Goal: Task Accomplishment & Management: Complete application form

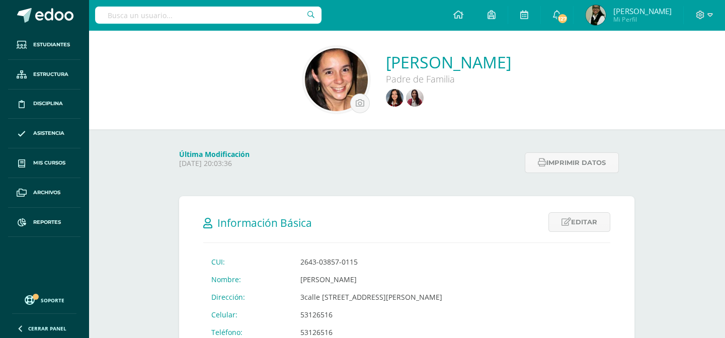
click at [208, 13] on input "text" at bounding box center [208, 15] width 226 height 17
type input "serrano"
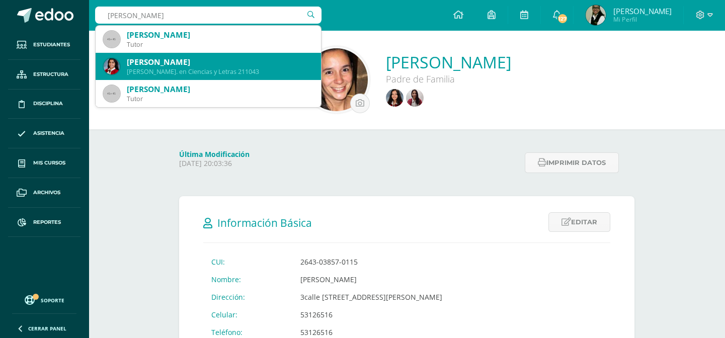
click at [202, 63] on div "Lourdes María Serrano Samayoa" at bounding box center [220, 62] width 186 height 11
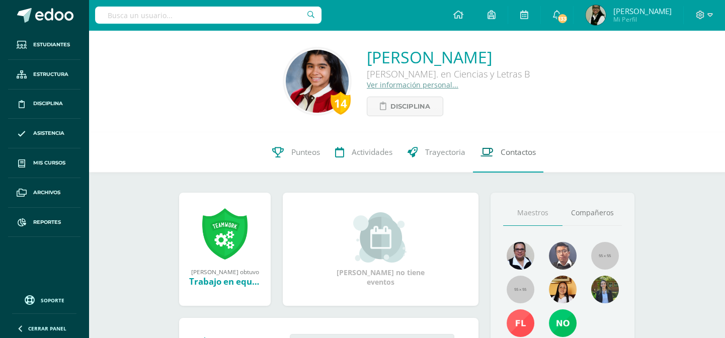
click at [513, 154] on span "Contactos" at bounding box center [518, 152] width 35 height 11
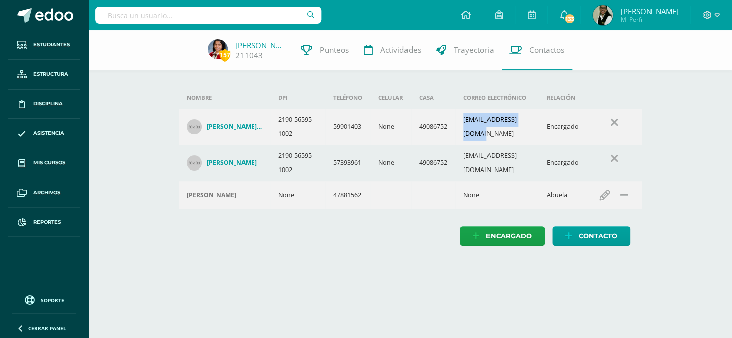
drag, startPoint x: 458, startPoint y: 136, endPoint x: 531, endPoint y: 136, distance: 72.4
click at [531, 136] on td "alidasamayoa@yahoo.es" at bounding box center [497, 127] width 84 height 36
copy td "alidasamayoa@yahoo.es"
click at [33, 131] on span "Asistencia" at bounding box center [48, 133] width 31 height 8
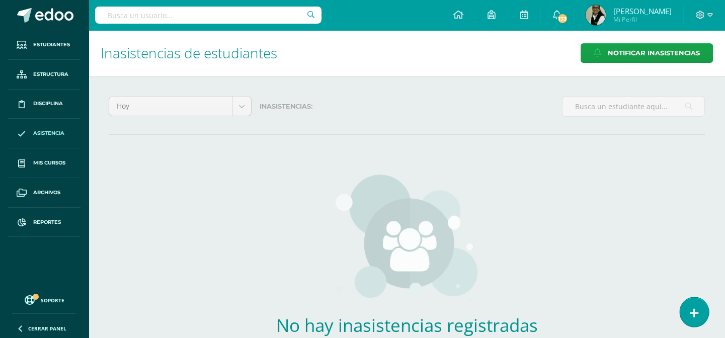
click at [694, 307] on icon at bounding box center [694, 313] width 9 height 12
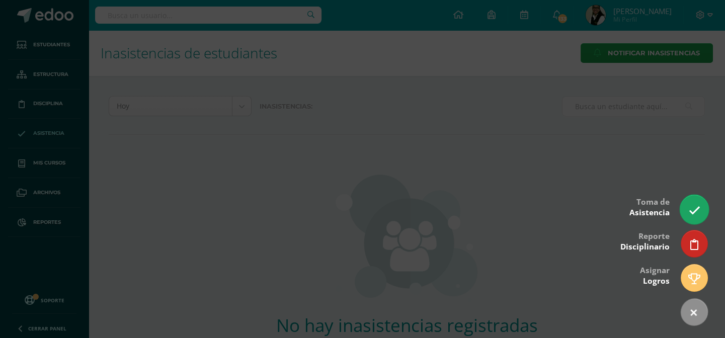
click at [689, 206] on icon at bounding box center [694, 211] width 12 height 12
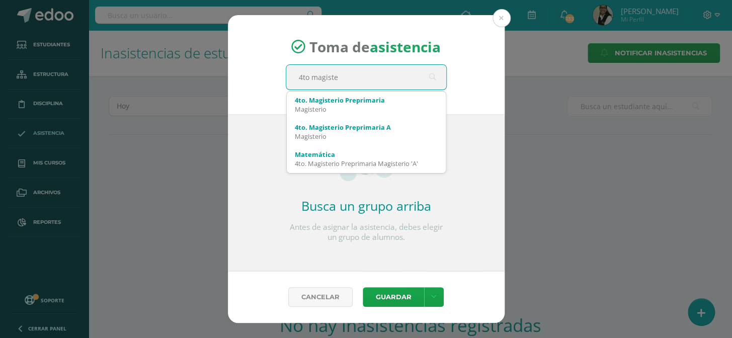
type input "4to magister"
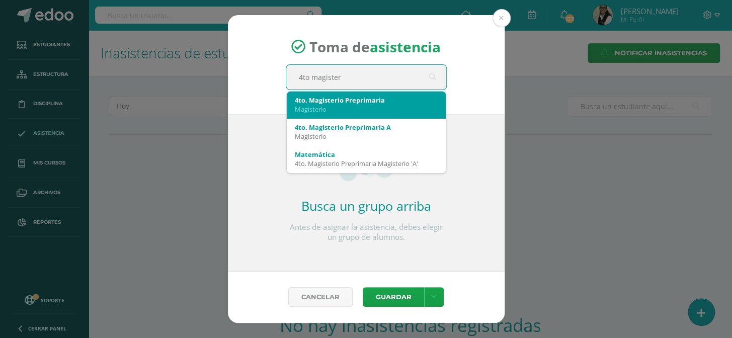
click at [362, 105] on div "Magisterio" at bounding box center [366, 109] width 143 height 9
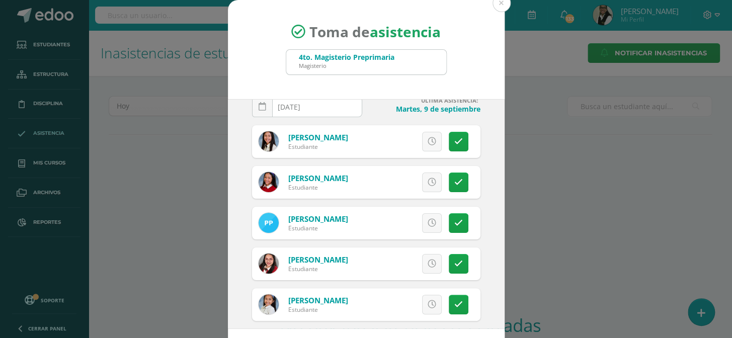
scroll to position [28, 0]
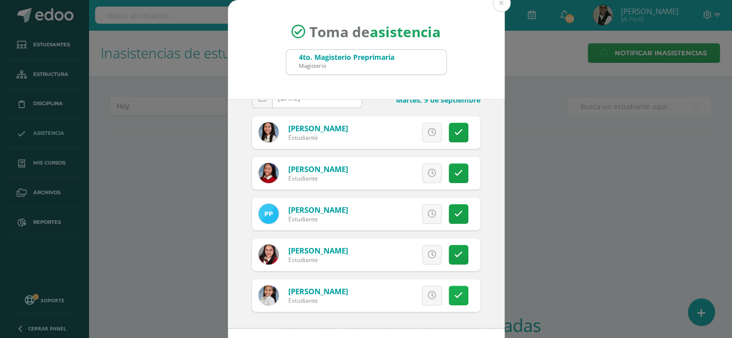
click at [449, 290] on link at bounding box center [459, 296] width 20 height 20
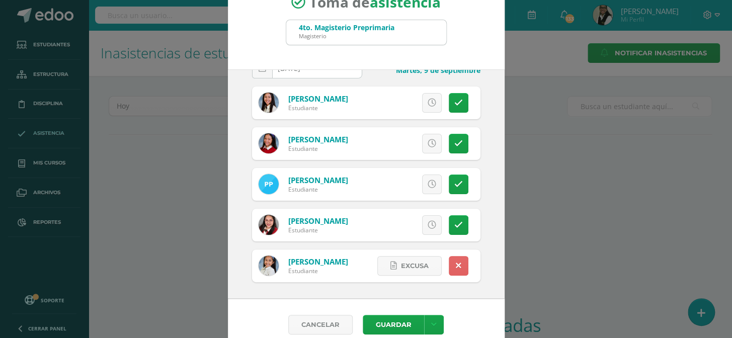
scroll to position [42, 0]
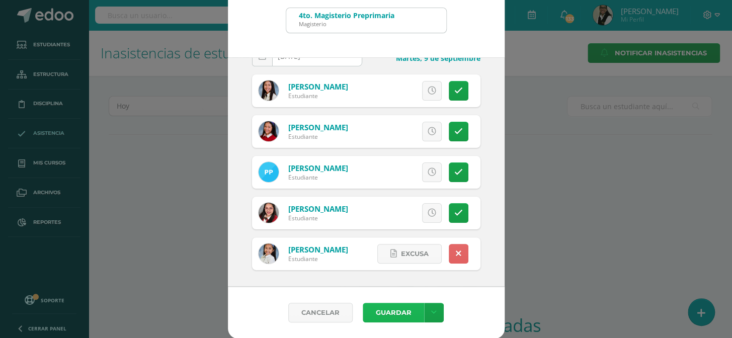
click at [400, 308] on button "Guardar" at bounding box center [393, 313] width 61 height 20
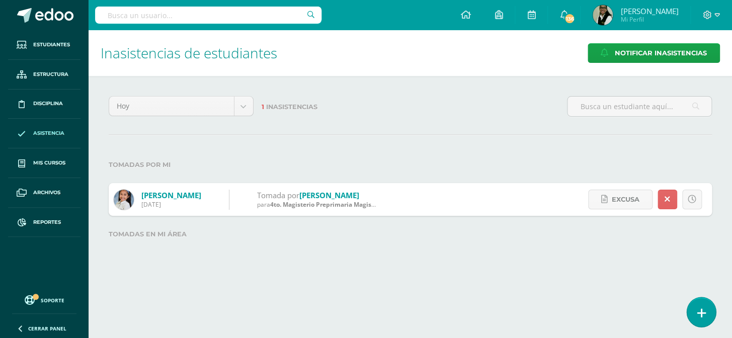
click at [702, 313] on icon at bounding box center [701, 313] width 9 height 12
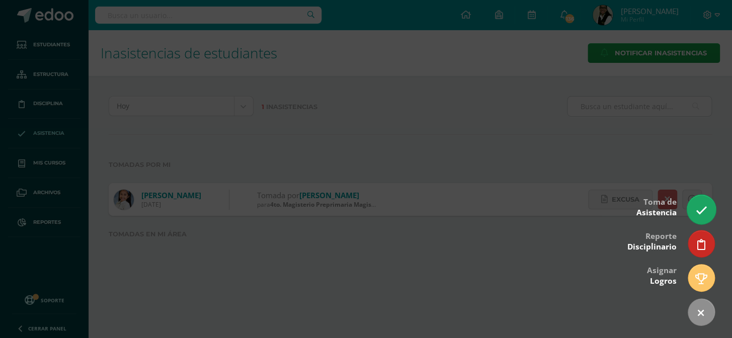
click at [706, 208] on icon at bounding box center [701, 211] width 12 height 12
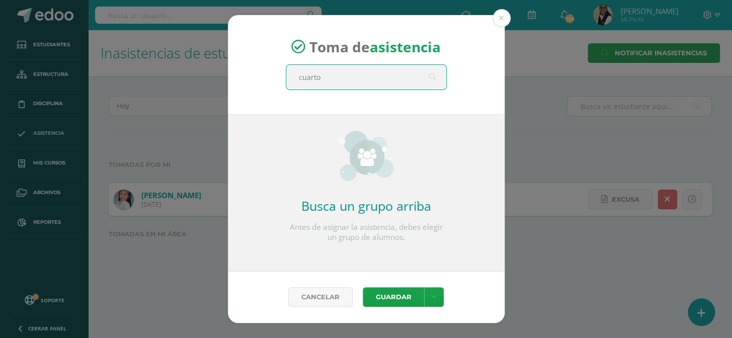
type input "cuarto"
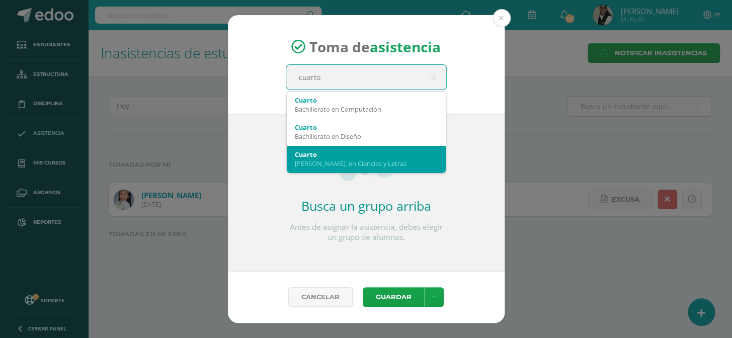
click at [377, 156] on div "Cuarto" at bounding box center [366, 154] width 143 height 9
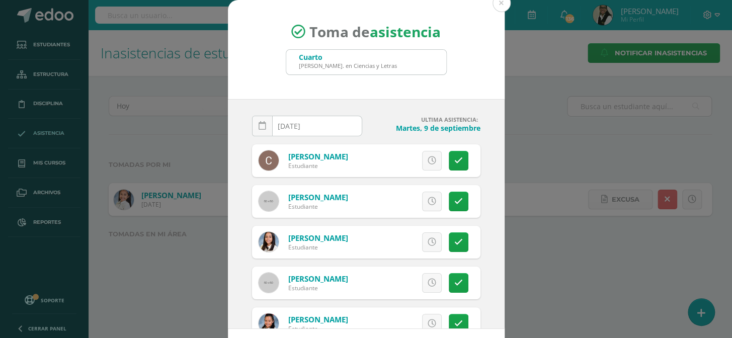
drag, startPoint x: 423, startPoint y: 199, endPoint x: 423, endPoint y: 193, distance: 6.5
click at [428, 198] on icon at bounding box center [432, 201] width 9 height 9
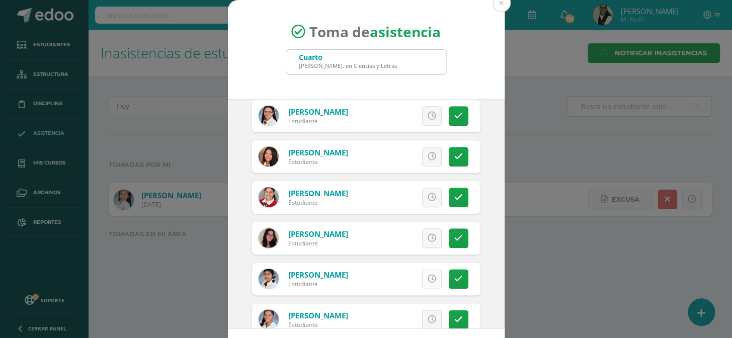
scroll to position [503, 0]
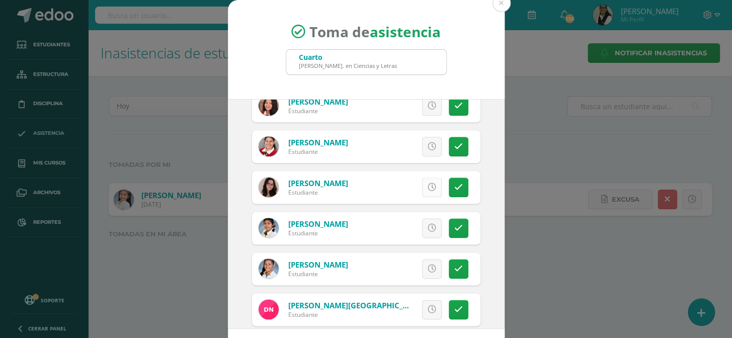
click at [428, 188] on icon at bounding box center [432, 187] width 9 height 9
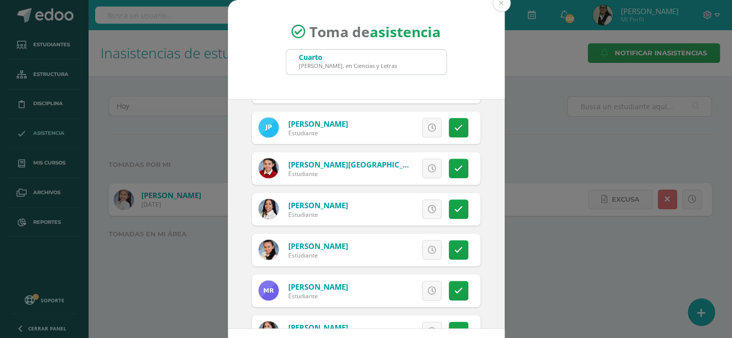
scroll to position [823, 0]
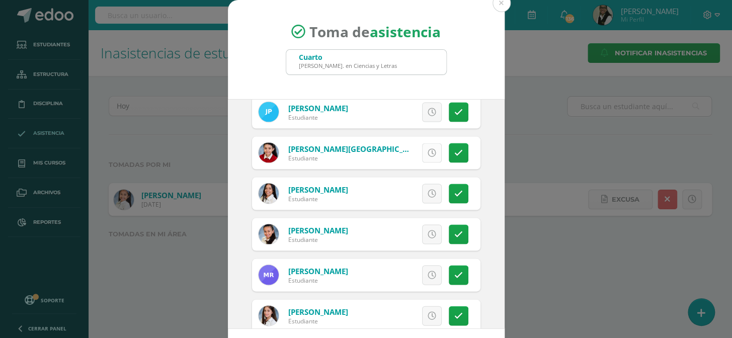
click at [428, 153] on icon at bounding box center [432, 152] width 9 height 9
click at [428, 191] on icon at bounding box center [432, 193] width 9 height 9
click at [428, 231] on icon at bounding box center [432, 234] width 9 height 9
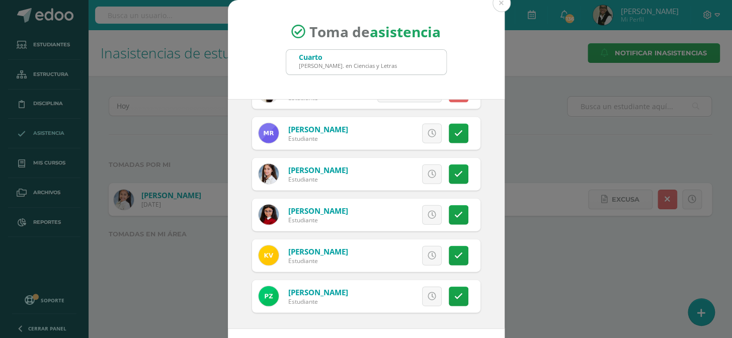
scroll to position [965, 0]
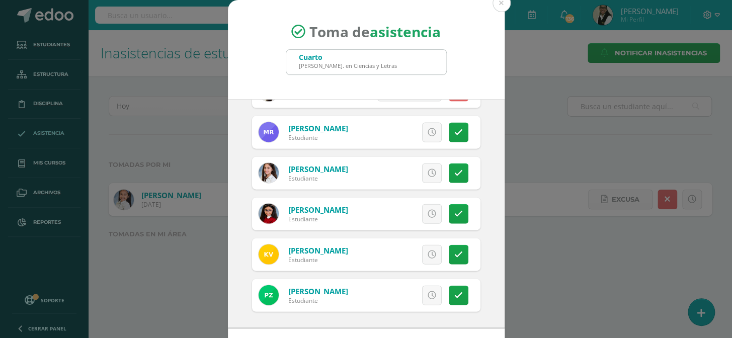
click at [428, 253] on icon at bounding box center [432, 255] width 9 height 9
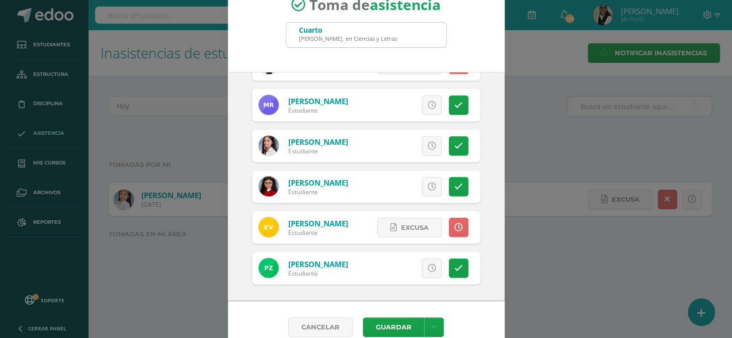
scroll to position [42, 0]
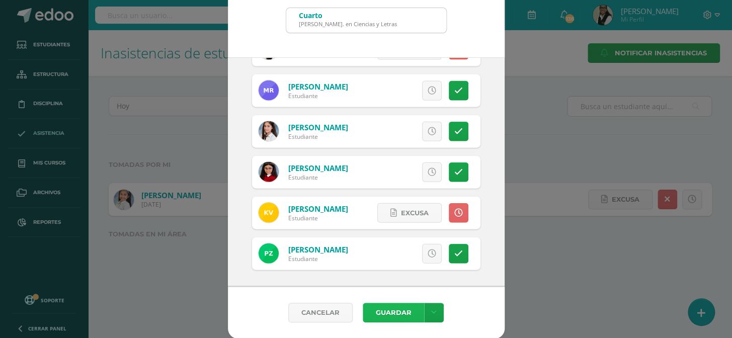
click at [406, 317] on button "Guardar" at bounding box center [393, 313] width 61 height 20
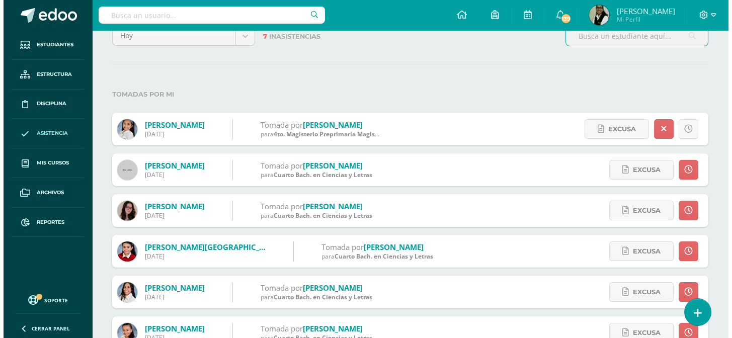
scroll to position [179, 0]
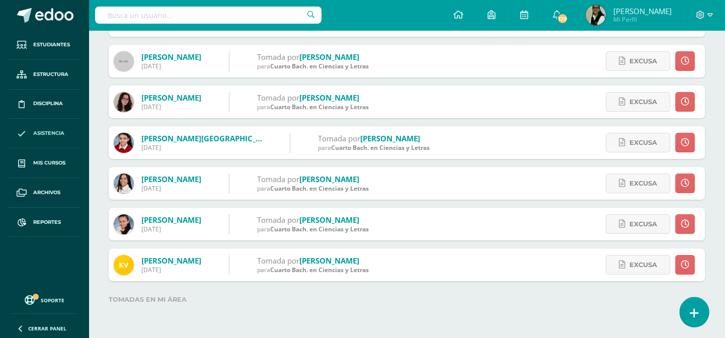
click at [691, 317] on icon at bounding box center [694, 313] width 9 height 12
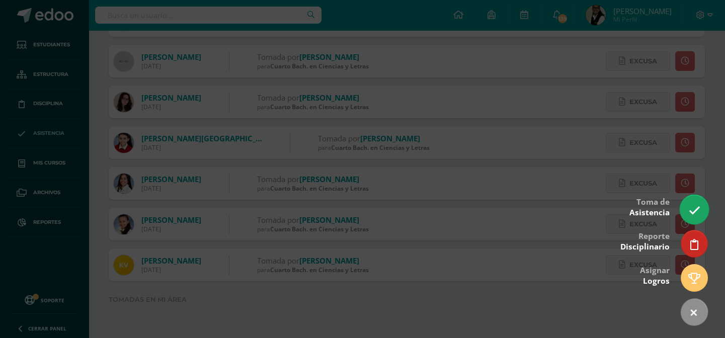
click at [691, 205] on icon at bounding box center [694, 211] width 12 height 12
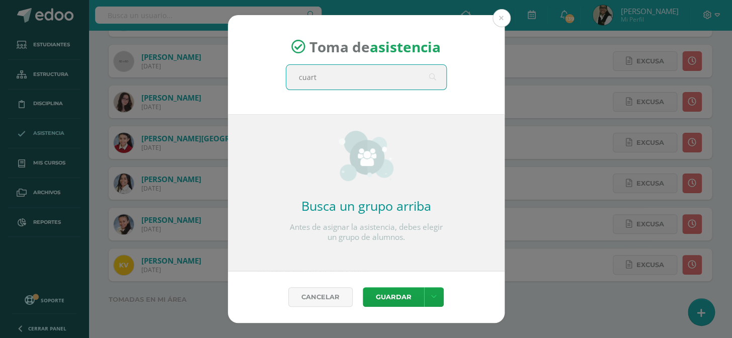
type input "cuarto"
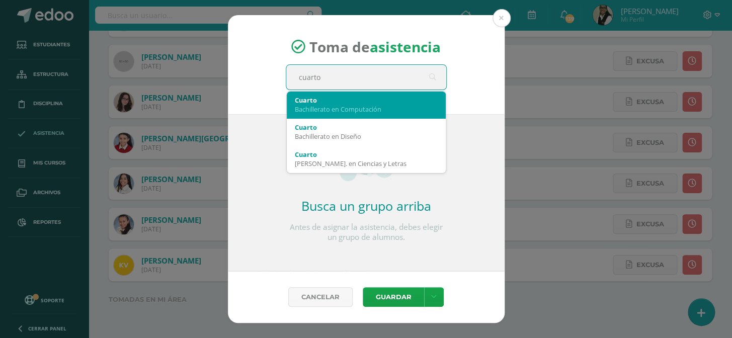
click at [393, 102] on div "Cuarto" at bounding box center [366, 100] width 143 height 9
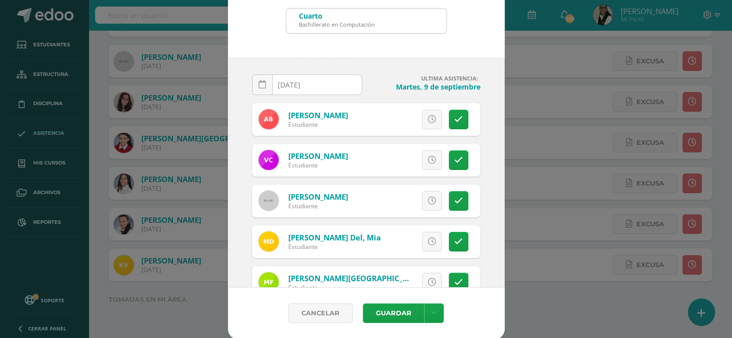
scroll to position [42, 0]
click at [454, 200] on icon at bounding box center [458, 200] width 9 height 9
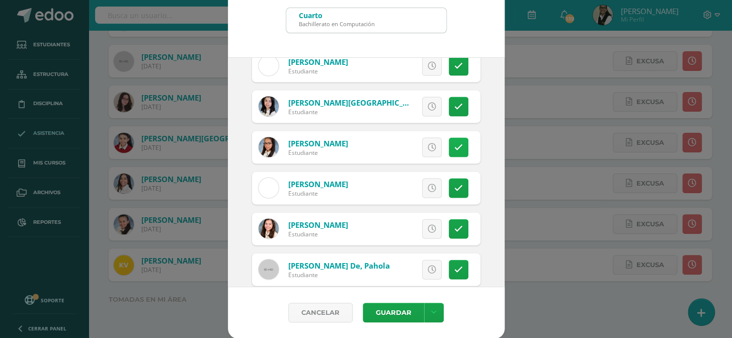
scroll to position [869, 0]
click at [449, 139] on link at bounding box center [459, 147] width 20 height 20
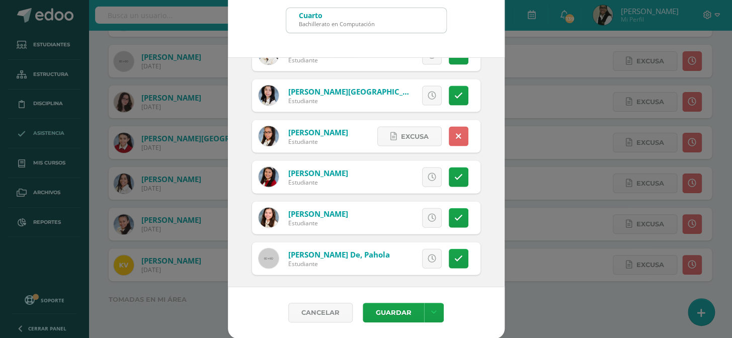
scroll to position [884, 0]
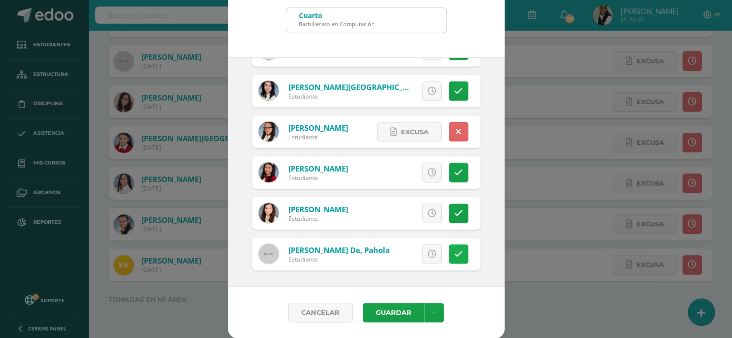
click at [454, 253] on icon at bounding box center [458, 254] width 9 height 9
click at [408, 251] on span "Excusa" at bounding box center [415, 253] width 28 height 19
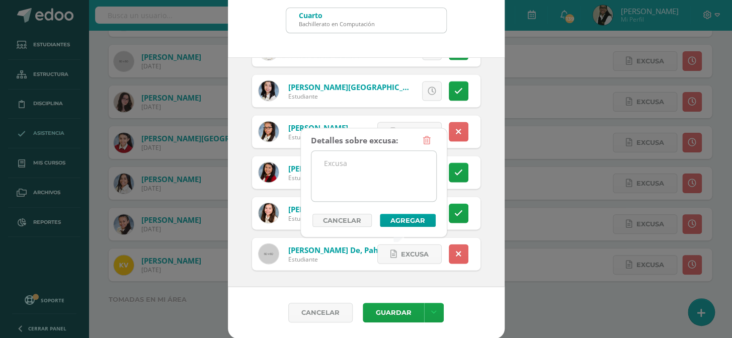
click at [374, 166] on textarea at bounding box center [373, 176] width 125 height 50
click at [327, 165] on textarea "enfermedad" at bounding box center [373, 176] width 125 height 50
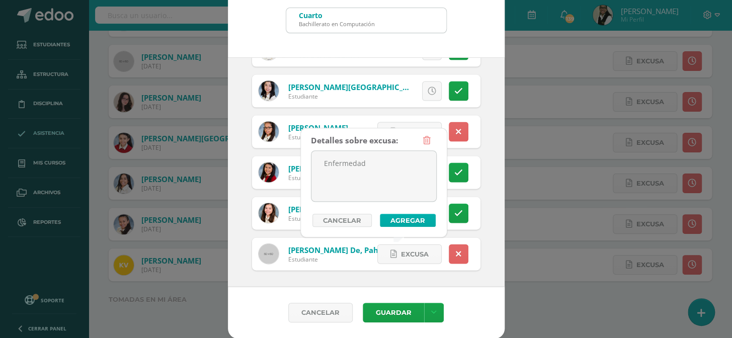
type textarea "Enfermedad"
click at [387, 217] on button "Agregar" at bounding box center [408, 220] width 56 height 13
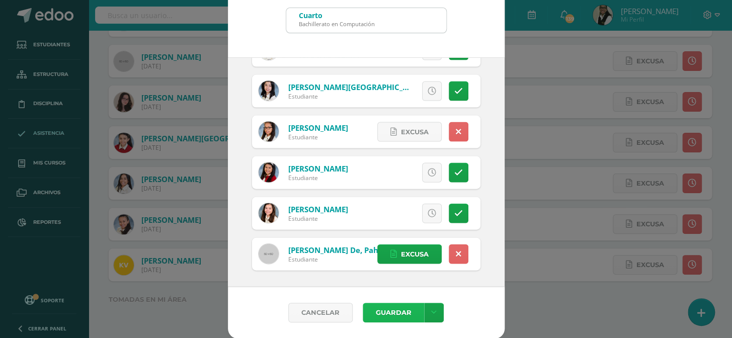
click at [396, 315] on button "Guardar" at bounding box center [393, 313] width 61 height 20
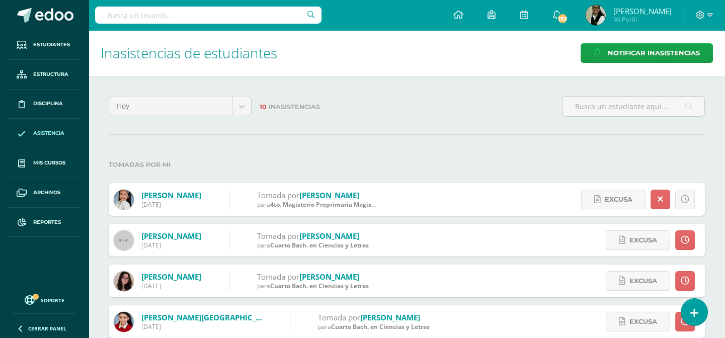
drag, startPoint x: 696, startPoint y: 307, endPoint x: 665, endPoint y: 268, distance: 50.1
click at [696, 308] on icon at bounding box center [694, 313] width 8 height 11
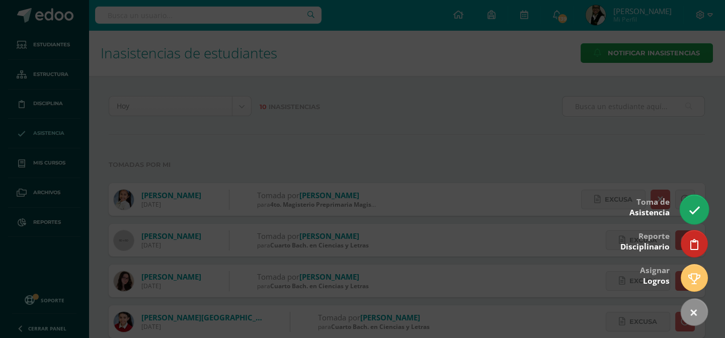
click at [691, 206] on icon at bounding box center [694, 211] width 12 height 12
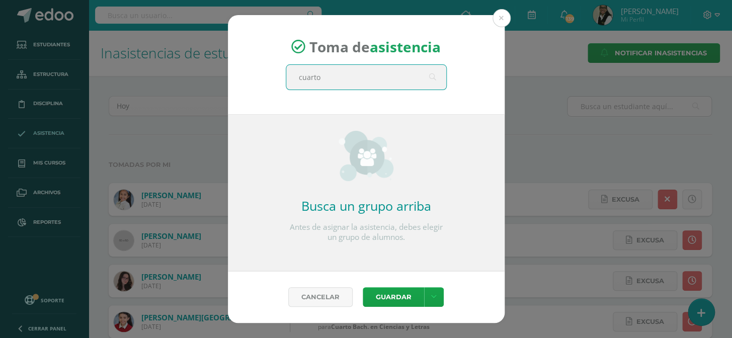
type input "cuarto d"
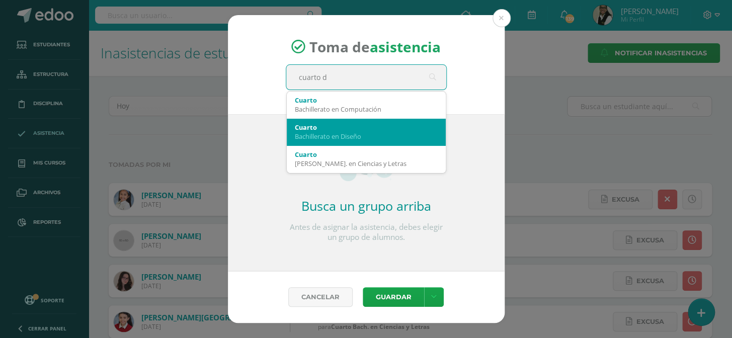
click at [357, 136] on div "Bachillerato en Diseño" at bounding box center [366, 136] width 143 height 9
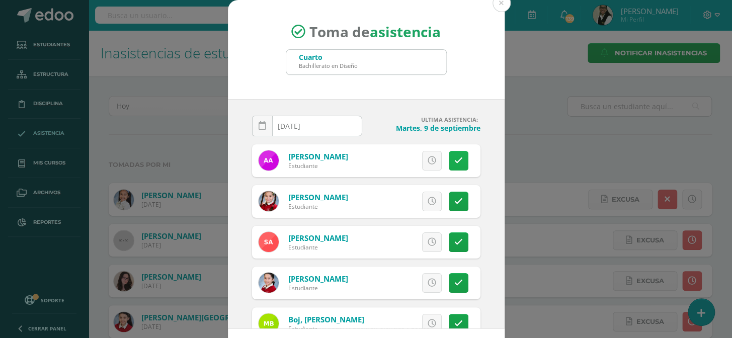
click at [454, 158] on icon at bounding box center [458, 160] width 9 height 9
click at [401, 160] on span "Excusa" at bounding box center [415, 160] width 28 height 19
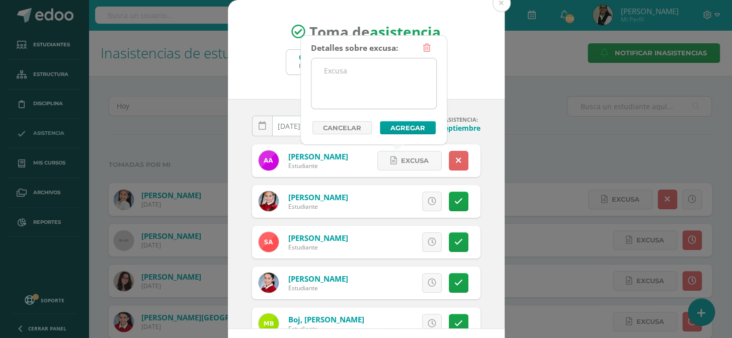
click at [375, 75] on textarea at bounding box center [373, 83] width 125 height 50
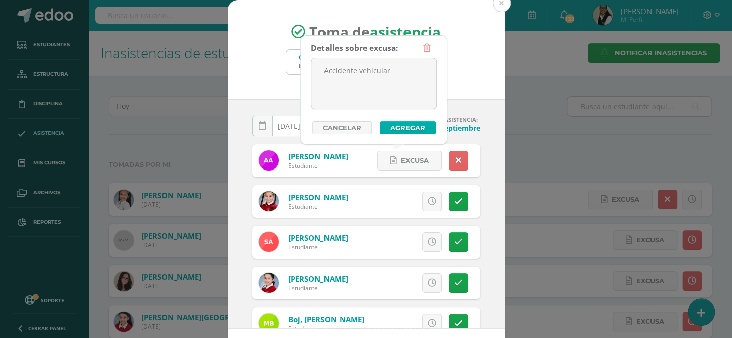
type textarea "Accidente vehicular"
click at [396, 131] on button "Agregar" at bounding box center [408, 127] width 56 height 13
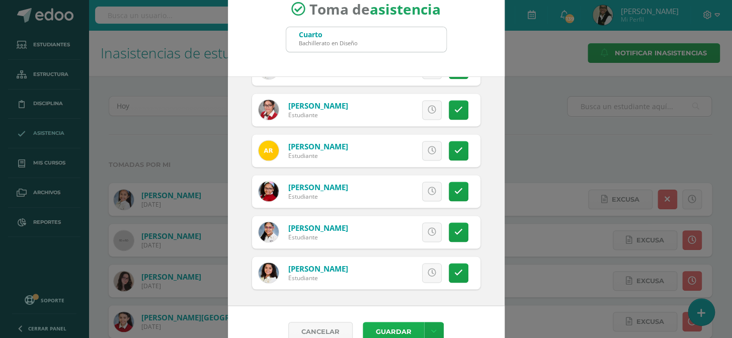
scroll to position [42, 0]
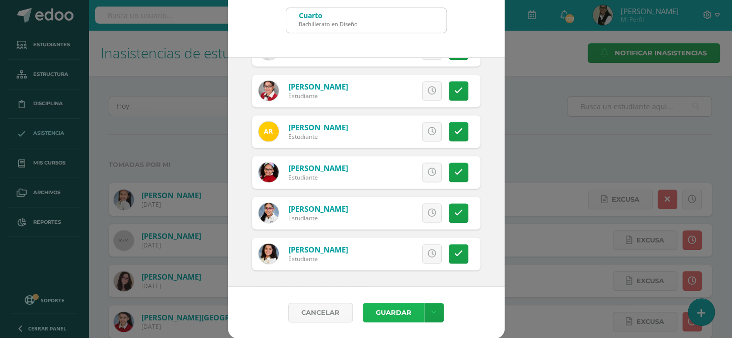
click at [393, 313] on button "Guardar" at bounding box center [393, 313] width 61 height 20
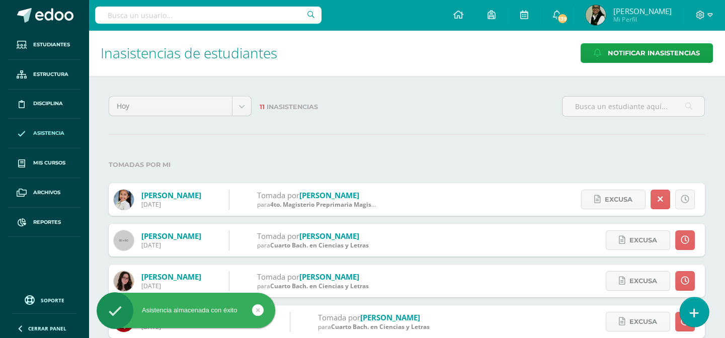
click at [693, 313] on icon at bounding box center [694, 313] width 9 height 12
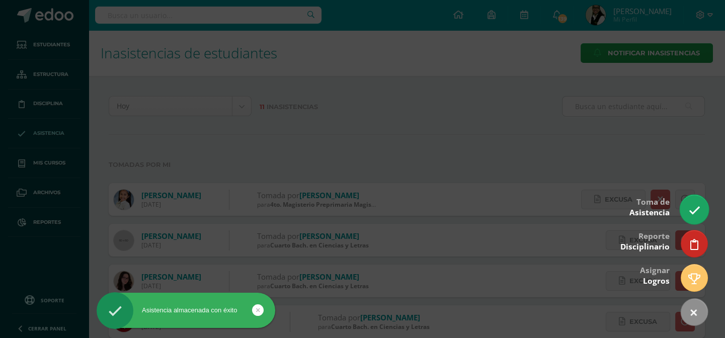
click at [685, 210] on link at bounding box center [694, 209] width 29 height 29
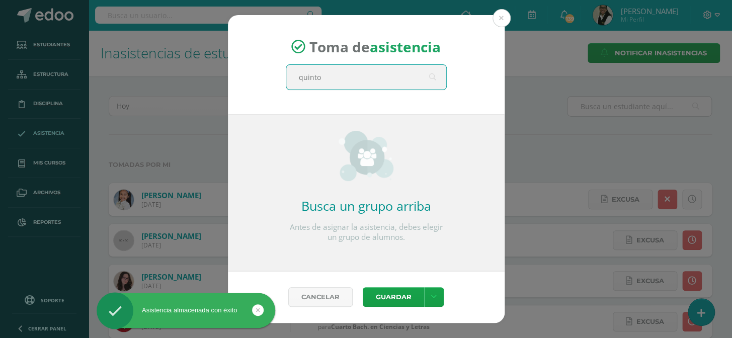
type input "quinto"
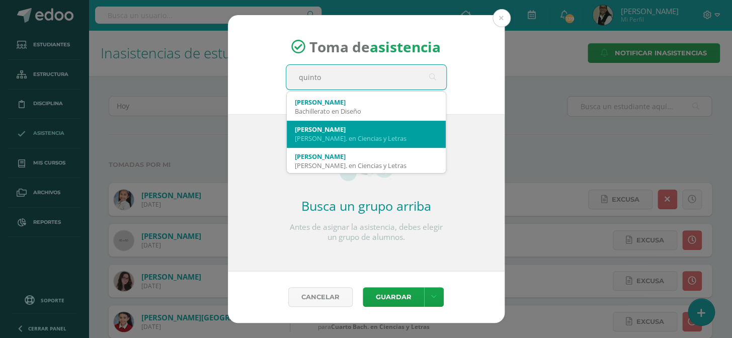
scroll to position [108, 0]
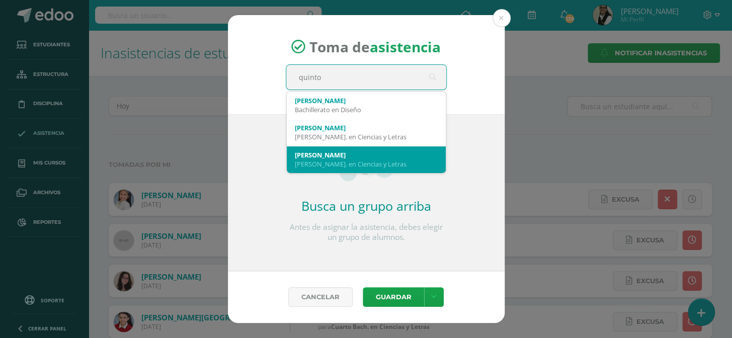
click at [380, 157] on div "Quinto A" at bounding box center [366, 154] width 143 height 9
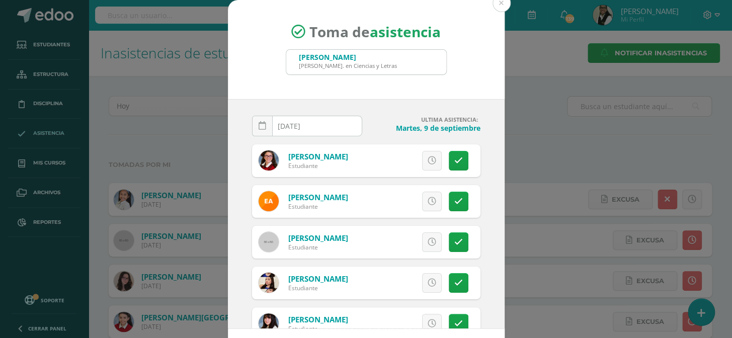
drag, startPoint x: 447, startPoint y: 201, endPoint x: 437, endPoint y: 201, distance: 10.1
click at [454, 201] on icon at bounding box center [458, 201] width 9 height 9
click at [410, 200] on span "Excusa" at bounding box center [415, 201] width 28 height 19
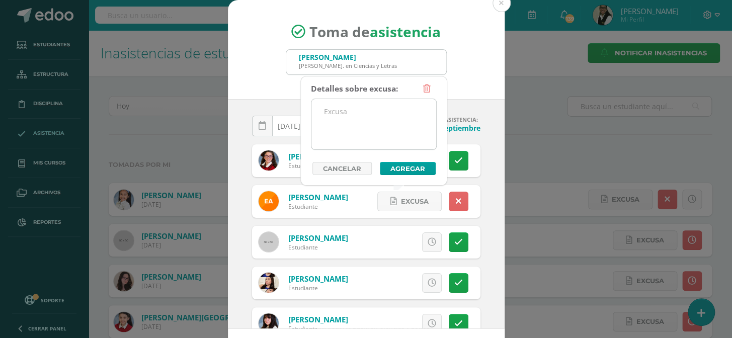
click at [387, 114] on textarea at bounding box center [373, 124] width 125 height 50
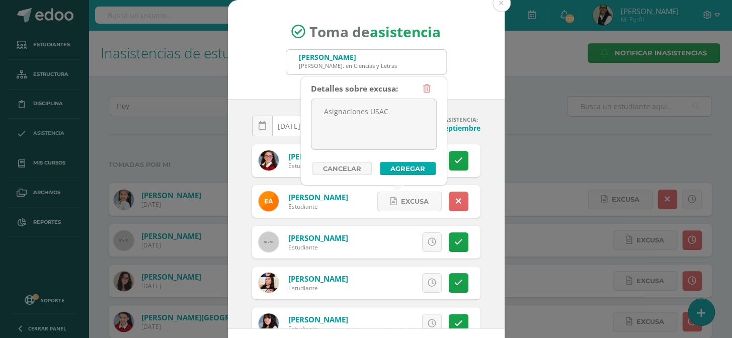
type textarea "Asignaciones USAC"
click at [403, 171] on button "Agregar" at bounding box center [408, 168] width 56 height 13
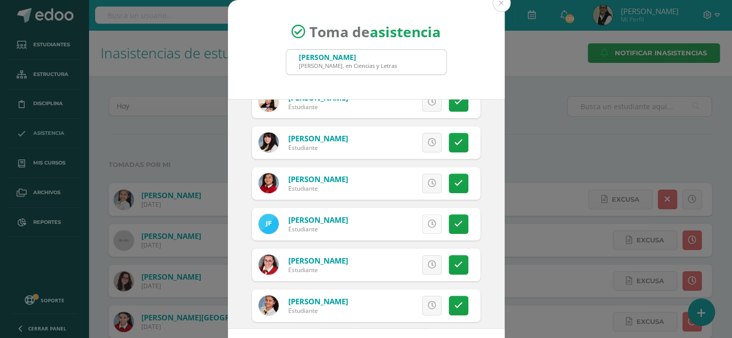
scroll to position [183, 0]
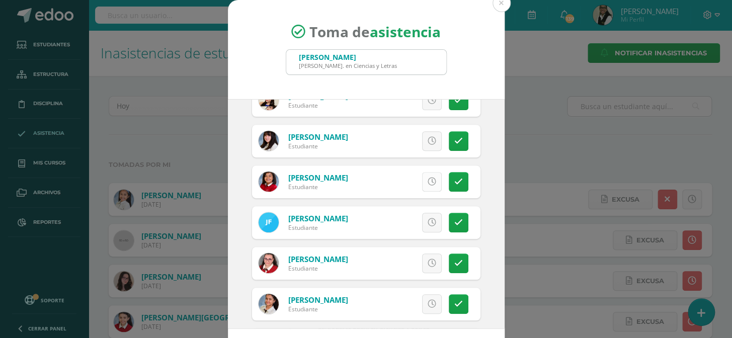
click at [428, 182] on icon at bounding box center [432, 182] width 9 height 9
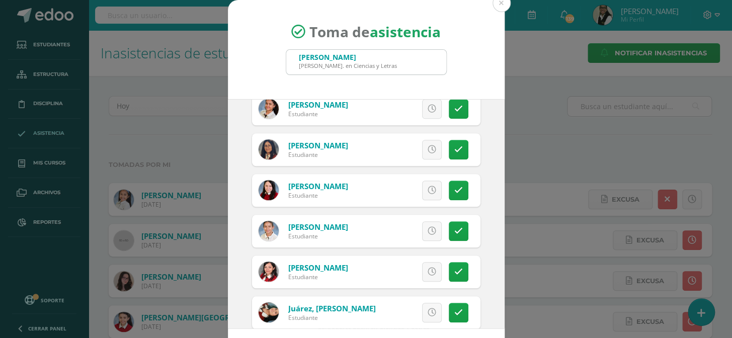
scroll to position [411, 0]
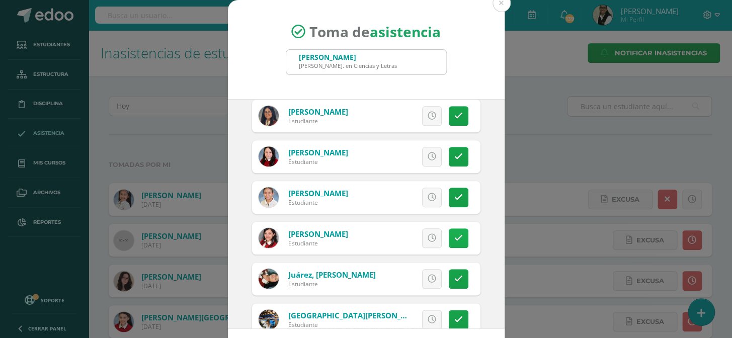
click at [454, 238] on icon at bounding box center [458, 238] width 9 height 9
click at [405, 234] on span "Excusa" at bounding box center [415, 238] width 28 height 19
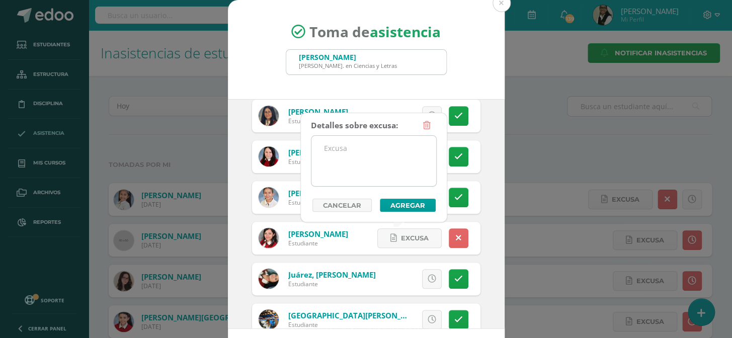
click at [374, 160] on textarea at bounding box center [373, 161] width 125 height 50
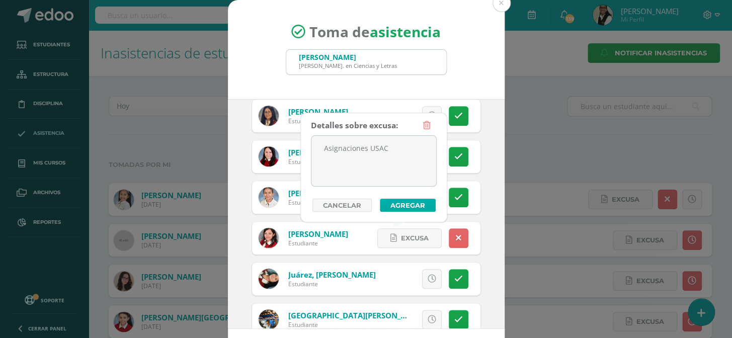
type textarea "Asignaciones USAC"
click at [392, 204] on button "Agregar" at bounding box center [408, 205] width 56 height 13
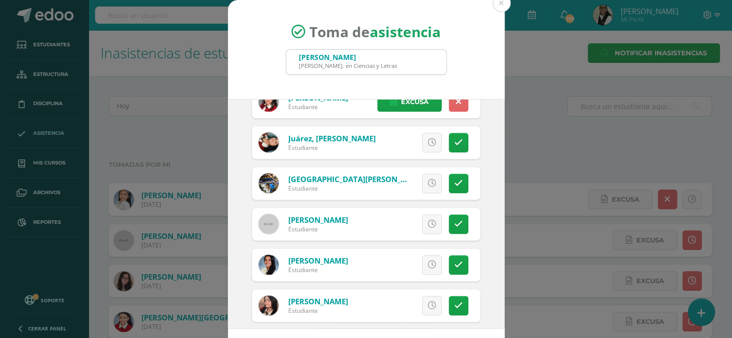
scroll to position [548, 0]
click at [452, 142] on link at bounding box center [459, 142] width 20 height 20
click at [410, 140] on span "Excusa" at bounding box center [415, 142] width 28 height 19
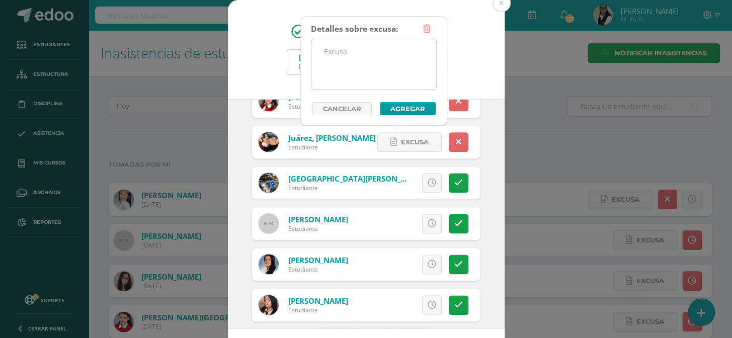
click at [364, 45] on textarea at bounding box center [373, 64] width 125 height 50
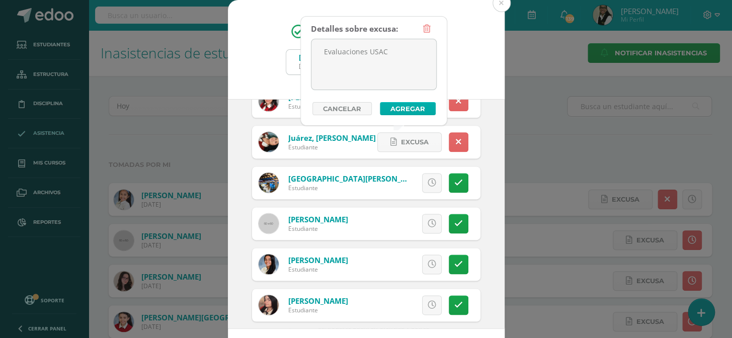
type textarea "Evaluaciones USAC"
click at [399, 108] on button "Agregar" at bounding box center [408, 108] width 56 height 13
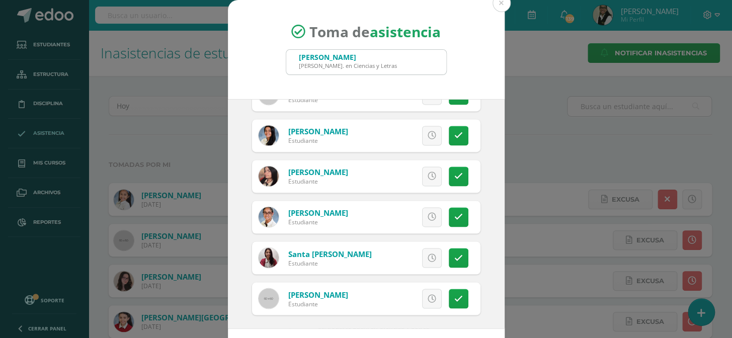
scroll to position [680, 0]
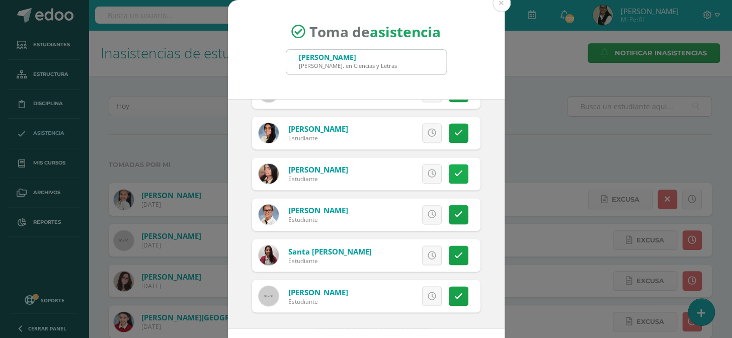
click at [454, 172] on icon at bounding box center [458, 174] width 9 height 9
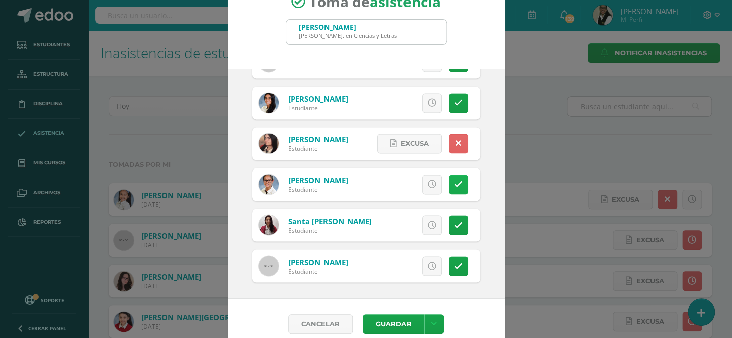
scroll to position [42, 0]
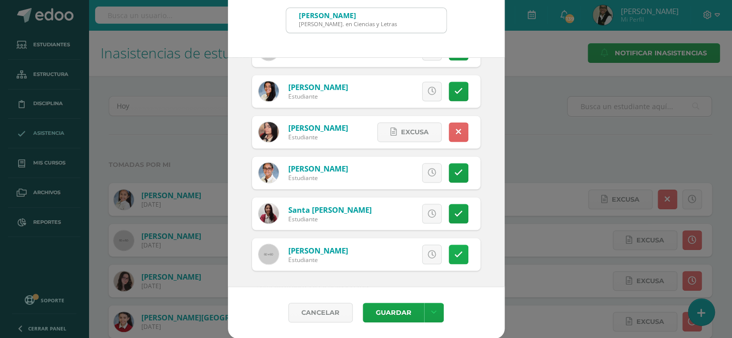
click at [450, 259] on link at bounding box center [459, 254] width 20 height 20
click at [372, 307] on button "Guardar" at bounding box center [393, 313] width 61 height 20
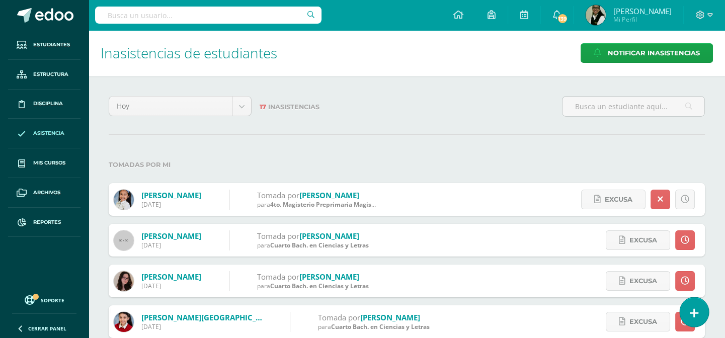
click at [694, 309] on icon at bounding box center [694, 313] width 9 height 12
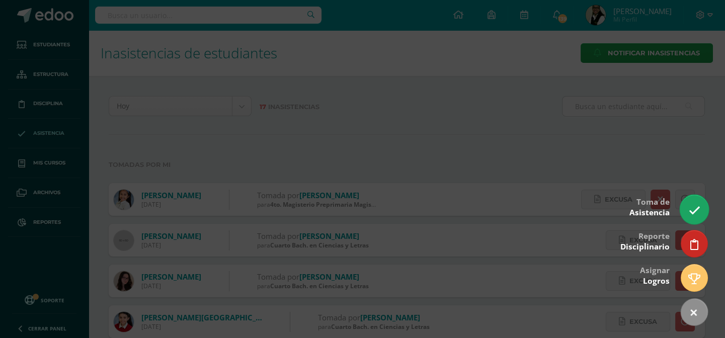
click at [698, 209] on icon at bounding box center [694, 211] width 12 height 12
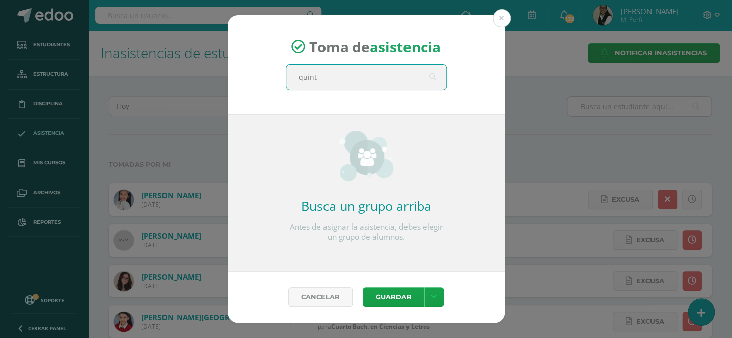
type input "quinto"
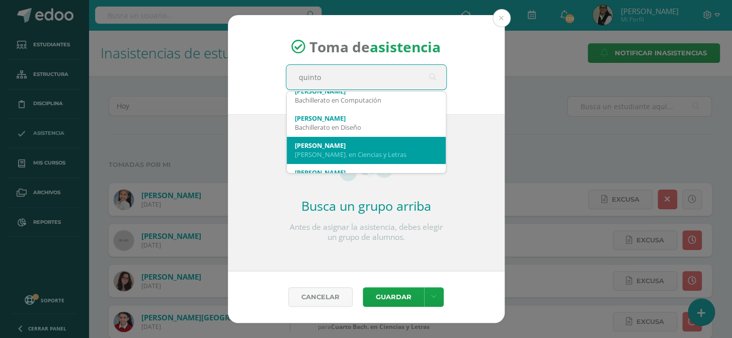
scroll to position [91, 0]
click at [388, 146] on div "[PERSON_NAME]" at bounding box center [366, 144] width 143 height 9
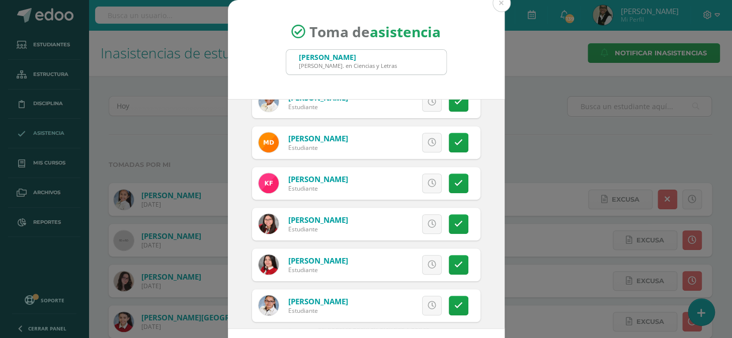
scroll to position [274, 0]
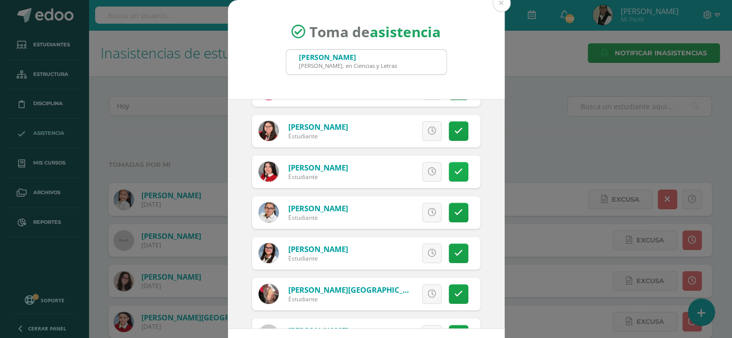
click at [449, 168] on link at bounding box center [459, 172] width 20 height 20
click at [414, 170] on span "Excusa" at bounding box center [415, 171] width 28 height 19
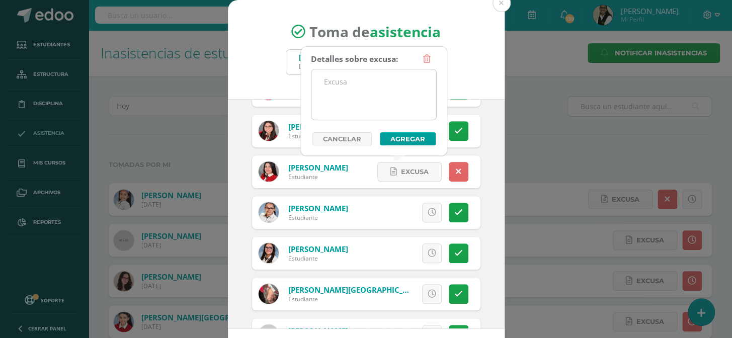
click at [373, 75] on textarea at bounding box center [373, 94] width 125 height 50
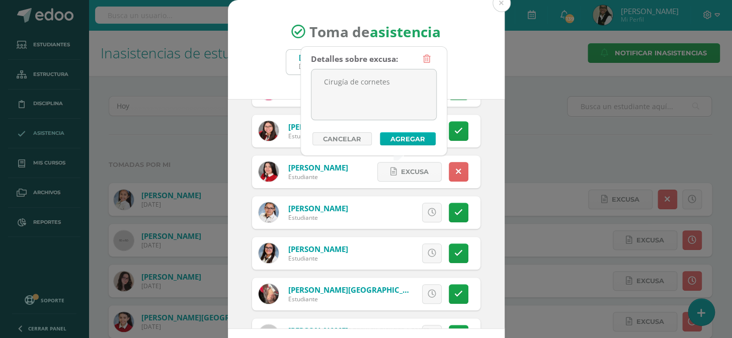
type textarea "Cirugía de cornetes"
click at [404, 135] on button "Agregar" at bounding box center [408, 138] width 56 height 13
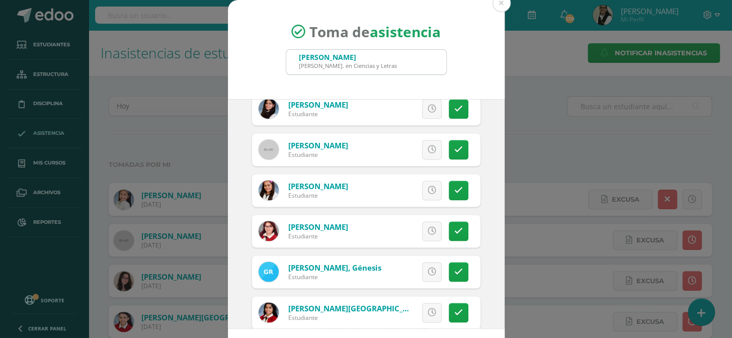
scroll to position [594, 0]
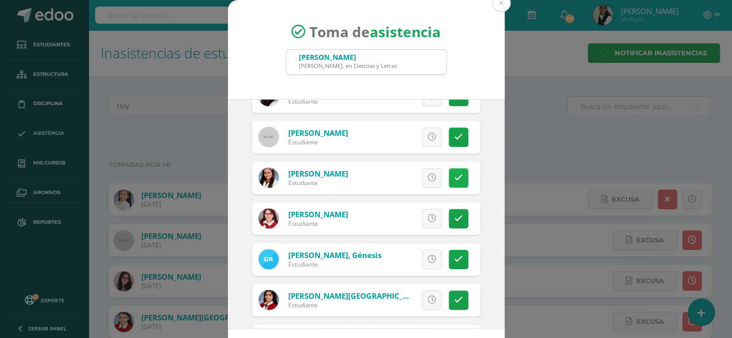
click at [454, 175] on icon at bounding box center [458, 178] width 9 height 9
click at [428, 298] on icon at bounding box center [432, 300] width 9 height 9
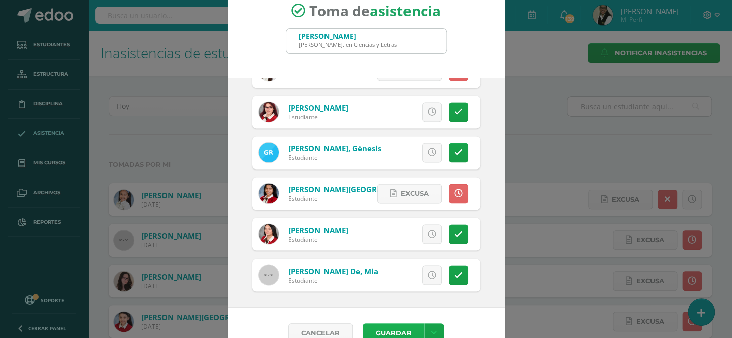
scroll to position [42, 0]
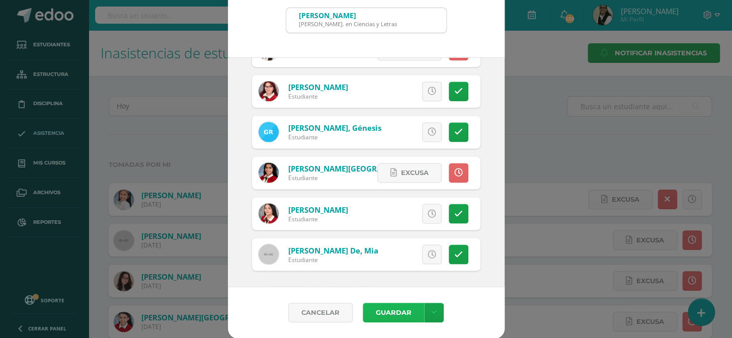
click at [386, 312] on button "Guardar" at bounding box center [393, 313] width 61 height 20
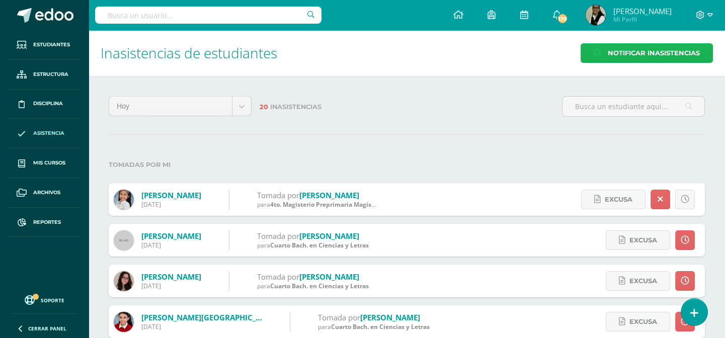
click at [665, 52] on span "Notificar Inasistencias" at bounding box center [654, 53] width 92 height 19
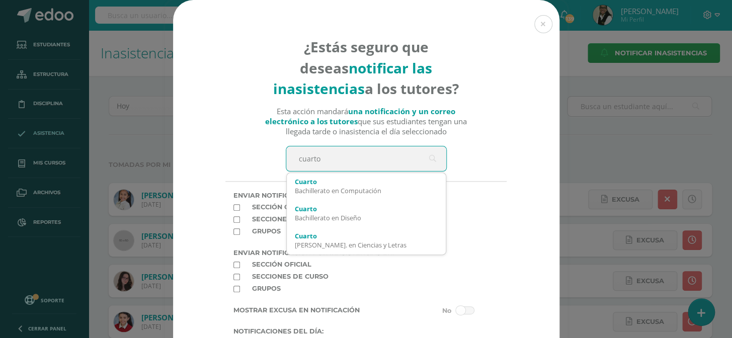
click at [318, 160] on input "cuarto" at bounding box center [366, 158] width 160 height 25
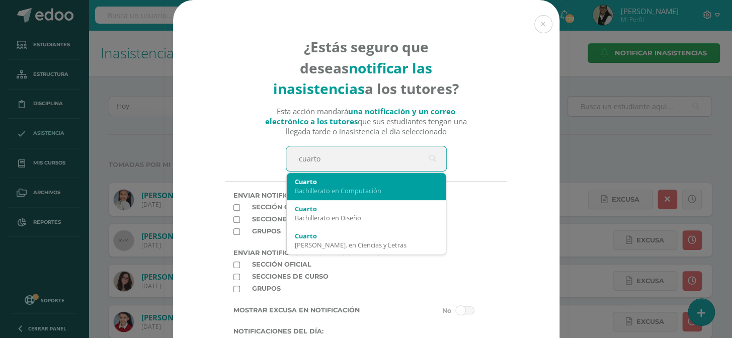
type input "cuarto"
drag, startPoint x: 418, startPoint y: 193, endPoint x: 408, endPoint y: 197, distance: 10.4
click at [416, 194] on div "Bachillerato en Computación" at bounding box center [366, 190] width 143 height 9
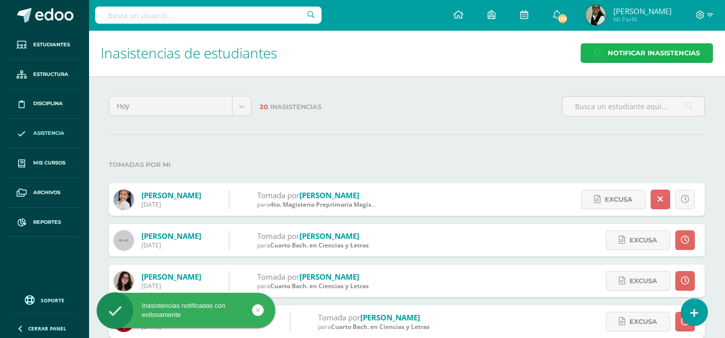
click at [629, 50] on span "Notificar Inasistencias" at bounding box center [654, 53] width 92 height 19
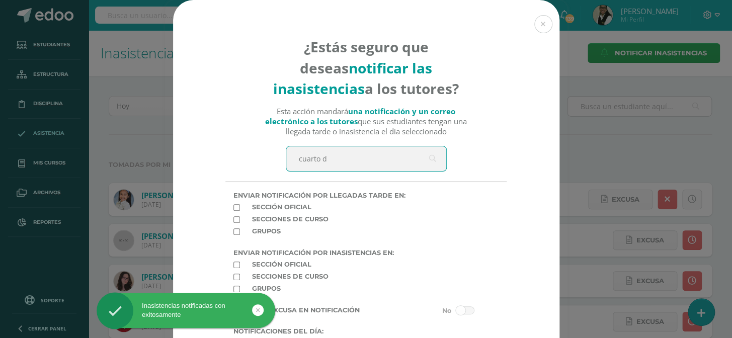
type input "cuarto di"
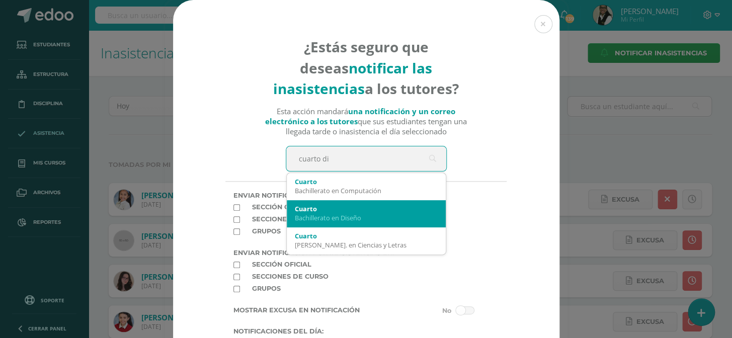
drag, startPoint x: 352, startPoint y: 217, endPoint x: 303, endPoint y: 236, distance: 52.1
click at [350, 217] on div "Bachillerato en Diseño" at bounding box center [366, 217] width 143 height 9
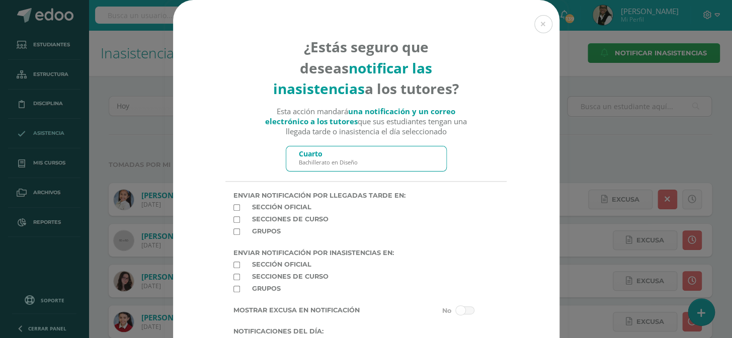
click at [233, 268] on input "checkbox" at bounding box center [236, 265] width 7 height 7
checkbox input "true"
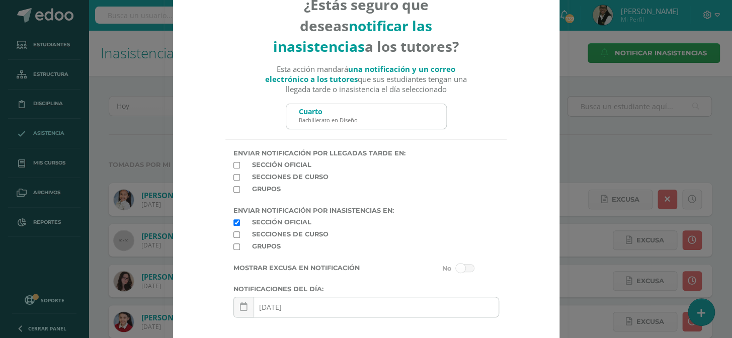
scroll to position [91, 0]
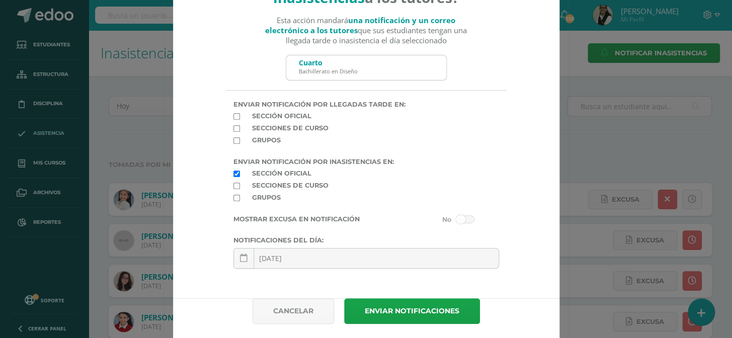
click at [456, 223] on span at bounding box center [465, 219] width 19 height 8
click at [0, 0] on input "checkbox" at bounding box center [0, 0] width 0 height 0
click at [413, 318] on button "Enviar notificaciones" at bounding box center [412, 311] width 136 height 26
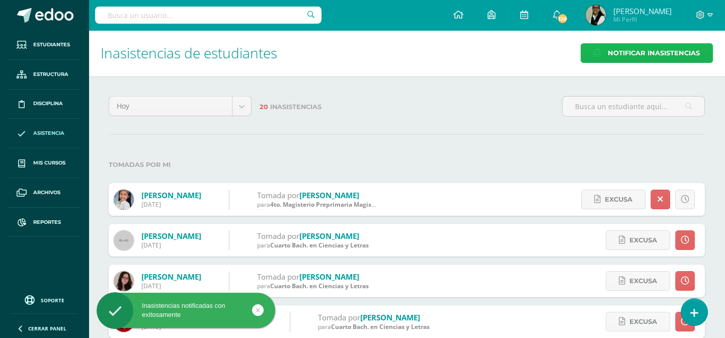
click at [644, 50] on span "Notificar Inasistencias" at bounding box center [654, 53] width 92 height 19
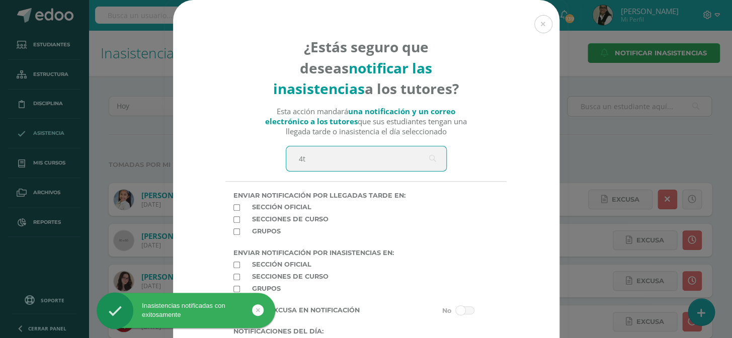
type input "4to"
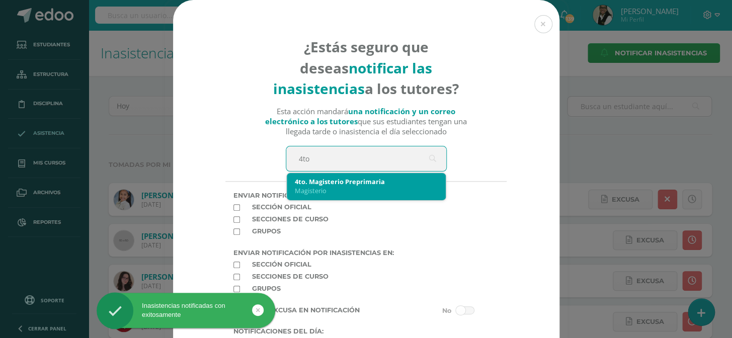
click at [314, 192] on div "Magisterio" at bounding box center [366, 190] width 143 height 9
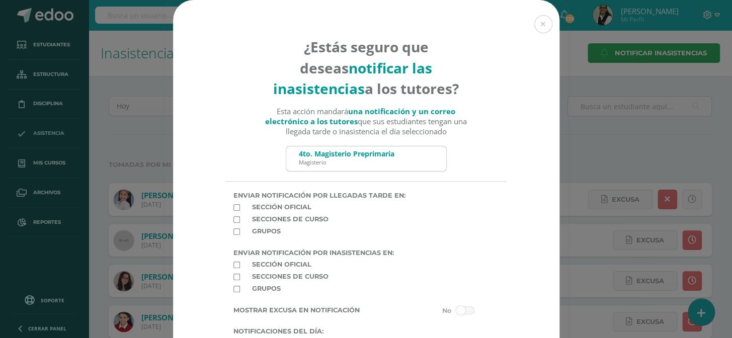
click at [233, 268] on input "checkbox" at bounding box center [236, 265] width 7 height 7
checkbox input "true"
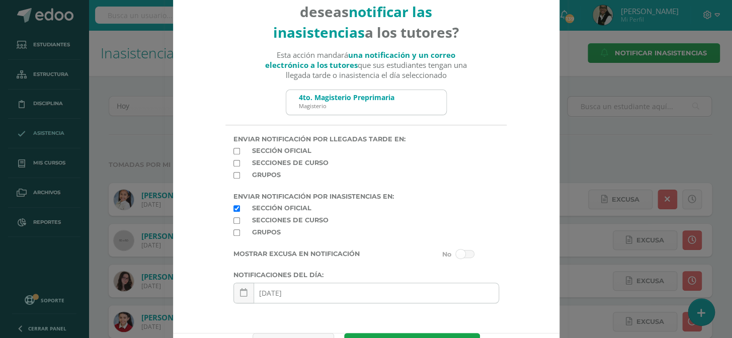
scroll to position [123, 0]
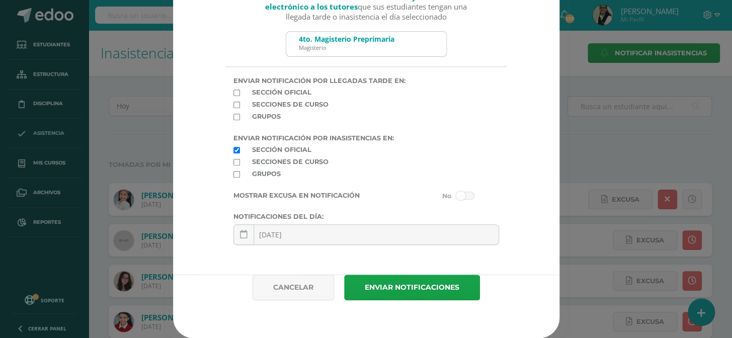
click at [459, 192] on span at bounding box center [465, 196] width 19 height 8
click at [0, 0] on input "checkbox" at bounding box center [0, 0] width 0 height 0
click at [435, 285] on button "Enviar notificaciones" at bounding box center [412, 288] width 136 height 26
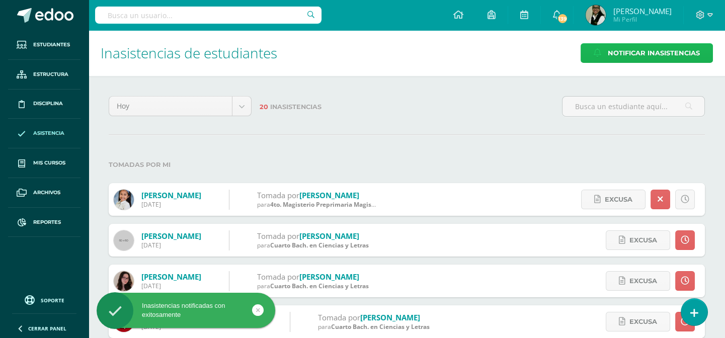
click at [617, 50] on span "Notificar Inasistencias" at bounding box center [654, 53] width 92 height 19
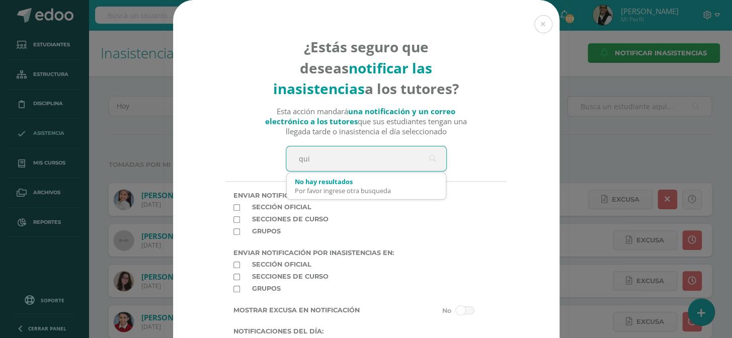
type input "quin"
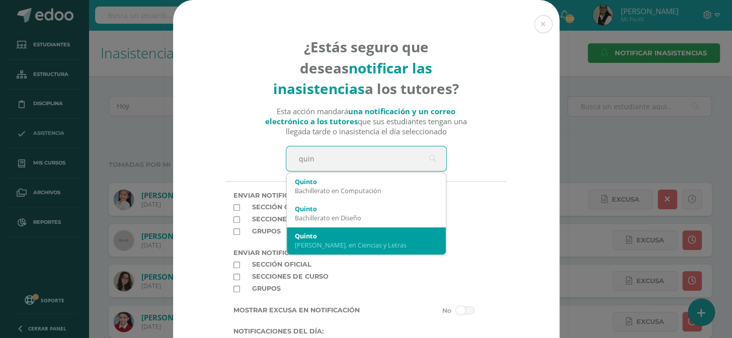
click at [356, 241] on div "[PERSON_NAME]. en Ciencias y Letras" at bounding box center [366, 244] width 143 height 9
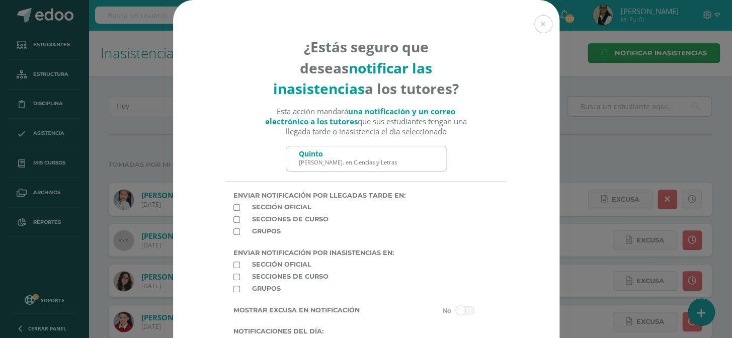
click at [233, 268] on input "checkbox" at bounding box center [236, 265] width 7 height 7
checkbox input "true"
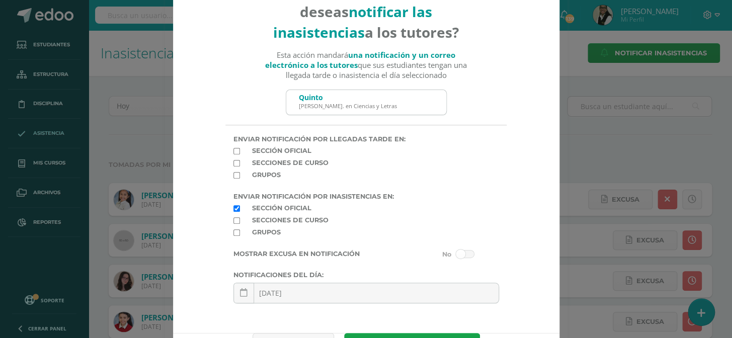
scroll to position [123, 0]
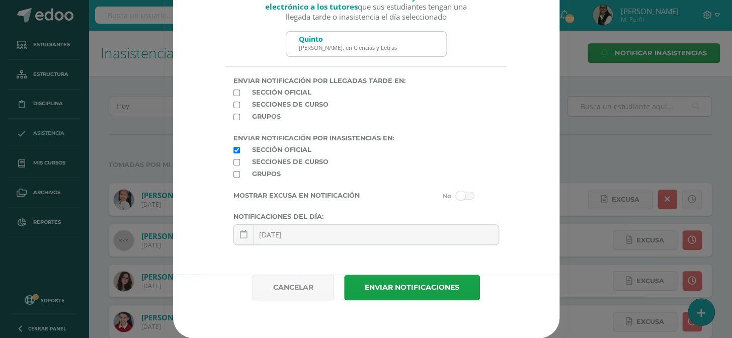
click at [459, 193] on span at bounding box center [465, 196] width 19 height 8
click at [0, 0] on input "checkbox" at bounding box center [0, 0] width 0 height 0
drag, startPoint x: 441, startPoint y: 285, endPoint x: 457, endPoint y: 190, distance: 96.4
click at [441, 280] on button "Enviar notificaciones" at bounding box center [412, 288] width 136 height 26
